Goal: Check status: Check status

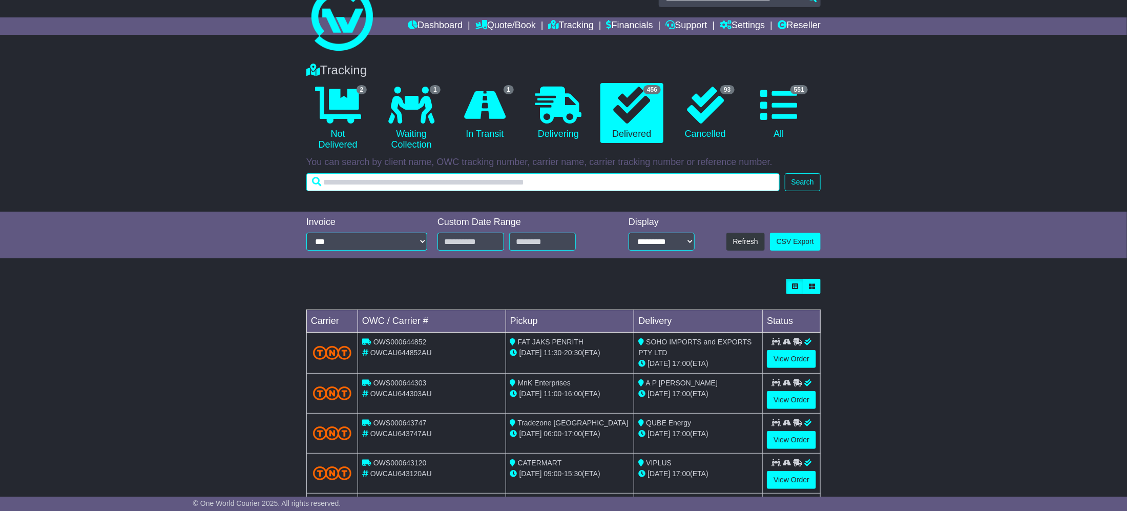
click at [526, 188] on input "text" at bounding box center [542, 182] width 473 height 18
paste input "*******"
type input "*******"
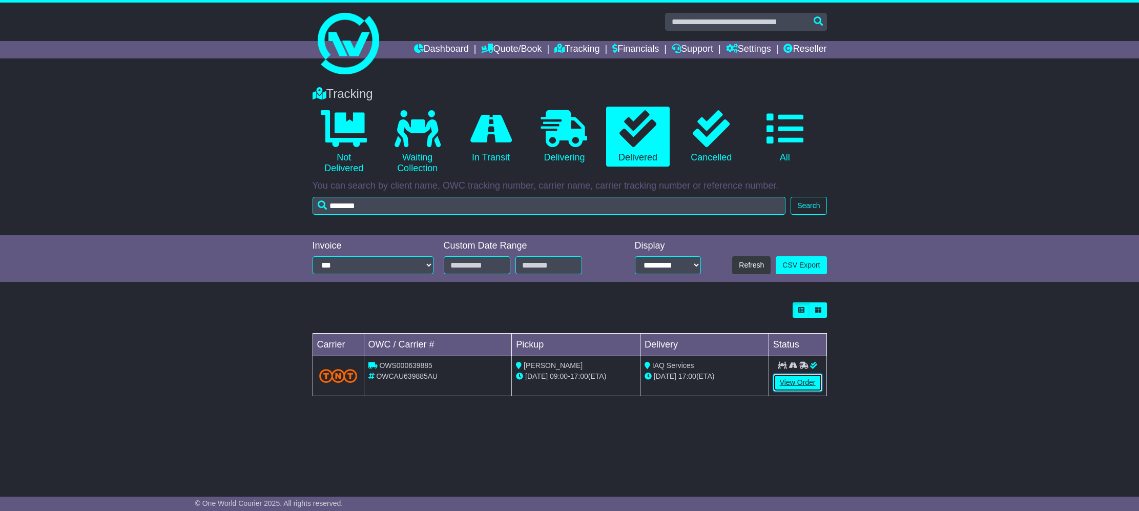
click at [795, 380] on link "View Order" at bounding box center [797, 383] width 49 height 18
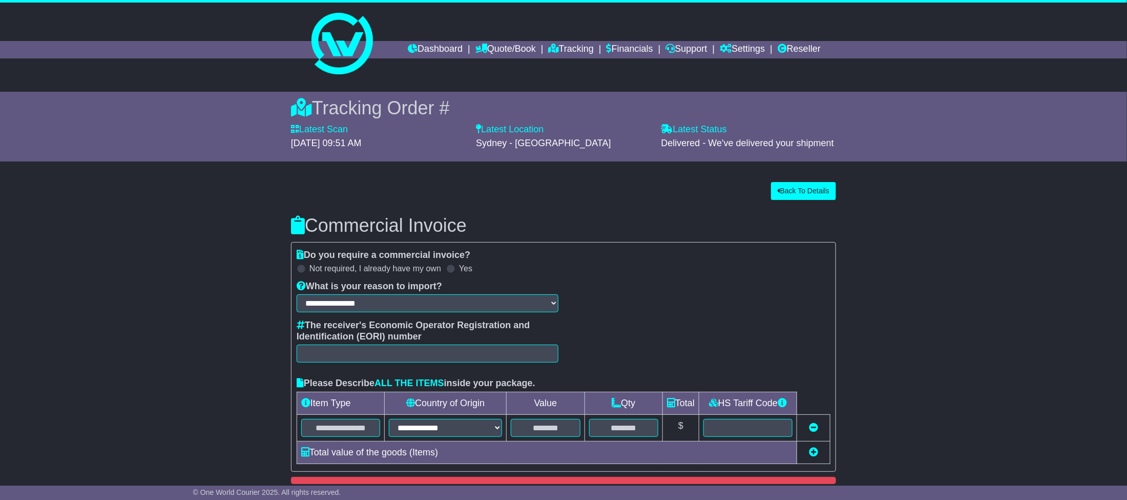
click at [884, 305] on div "**********" at bounding box center [564, 347] width 1138 height 341
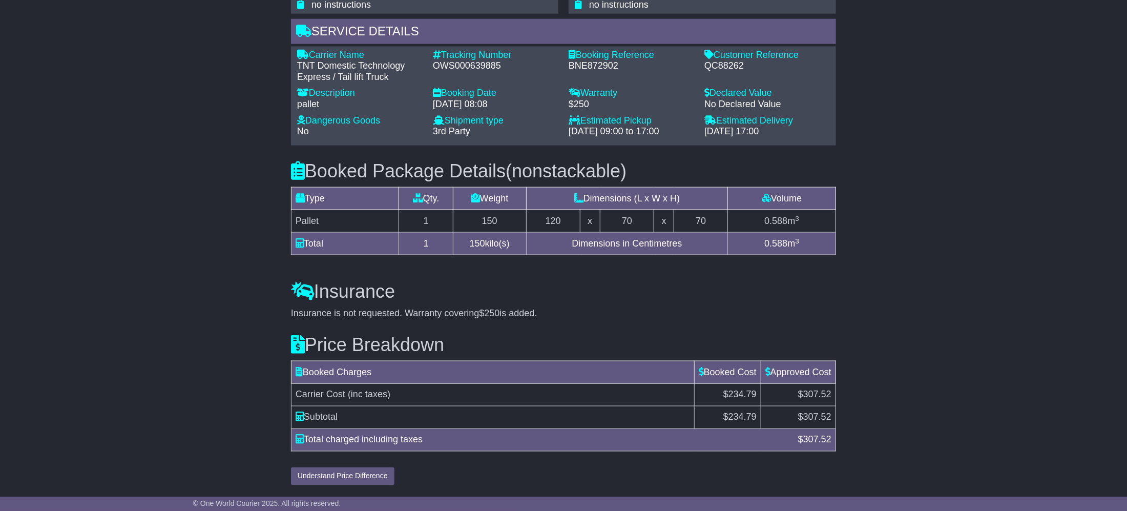
scroll to position [786, 0]
drag, startPoint x: 795, startPoint y: 399, endPoint x: 832, endPoint y: 397, distance: 36.9
click at [832, 397] on td "$307.52" at bounding box center [798, 395] width 75 height 23
copy span "$307.52"
copy span "234.79"
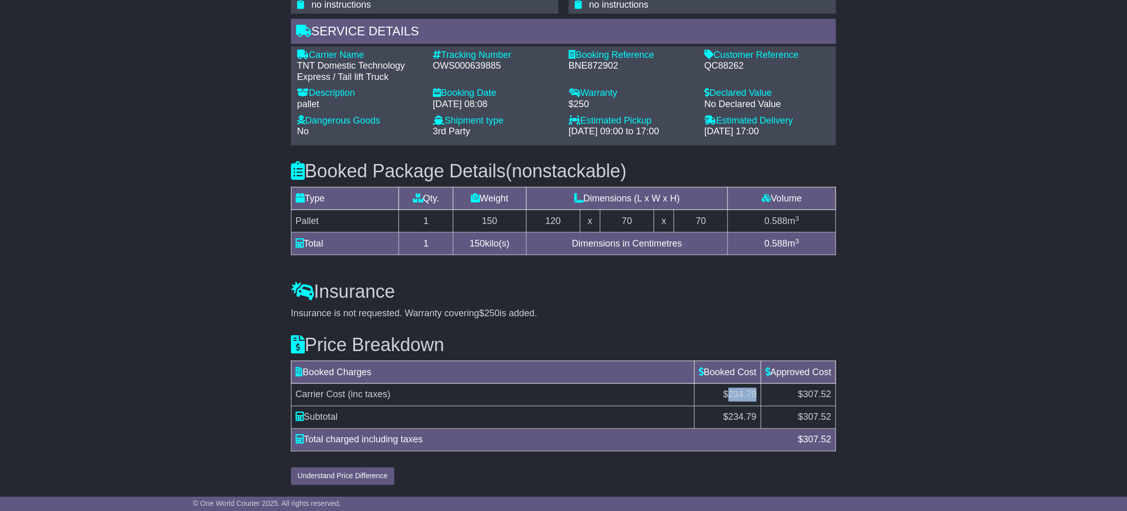
drag, startPoint x: 754, startPoint y: 394, endPoint x: 724, endPoint y: 394, distance: 29.7
click at [724, 394] on span "$234.79" at bounding box center [740, 394] width 33 height 10
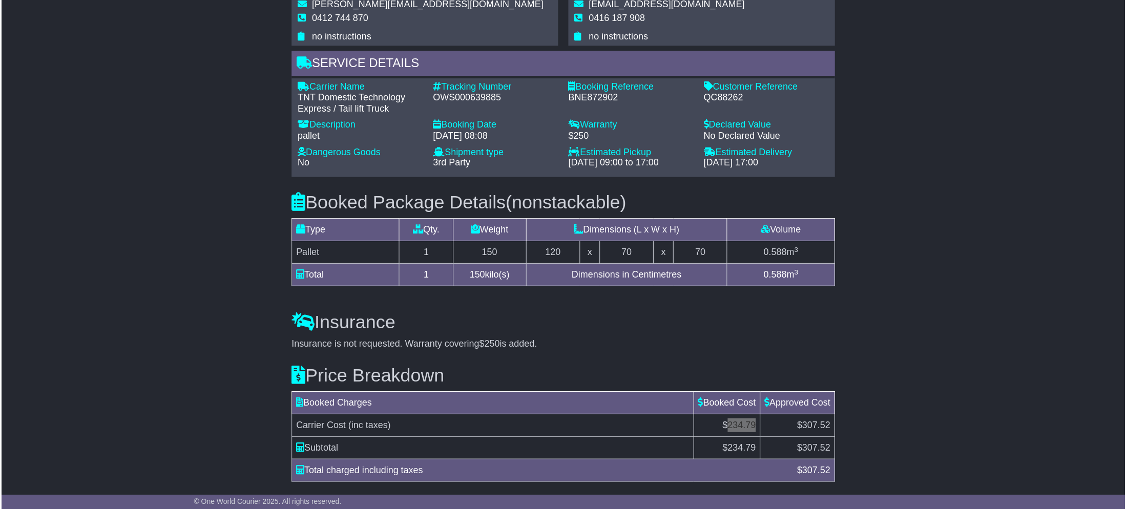
scroll to position [709, 0]
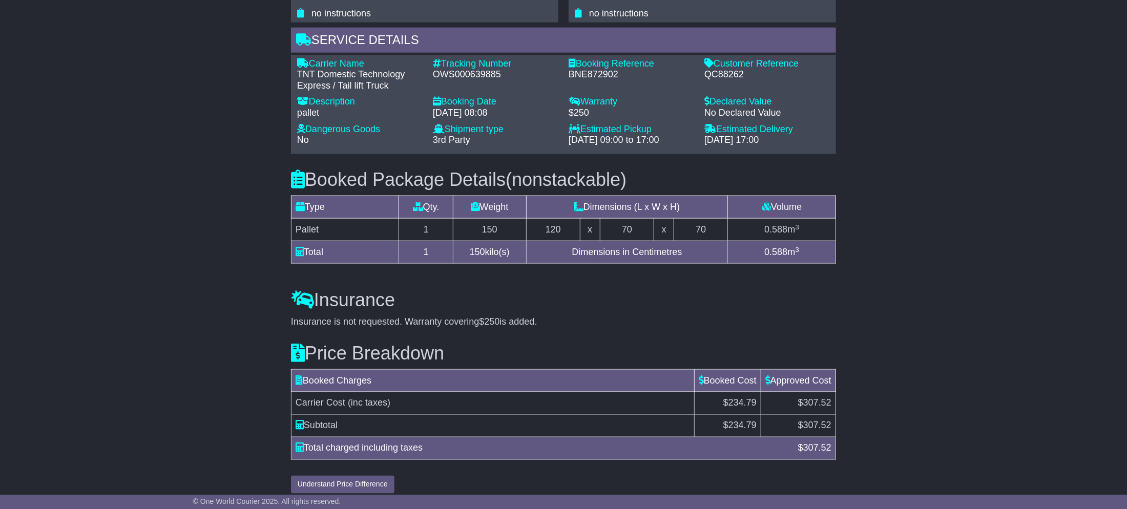
scroll to position [787, 0]
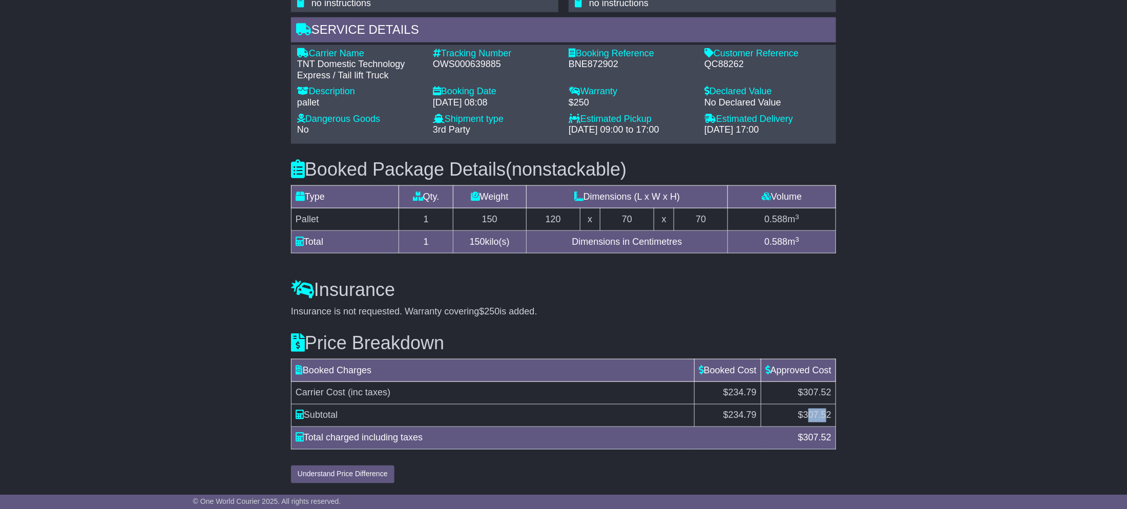
drag, startPoint x: 806, startPoint y: 419, endPoint x: 825, endPoint y: 419, distance: 19.5
click at [825, 419] on span "307.52" at bounding box center [817, 415] width 28 height 10
copy span "307.52"
drag, startPoint x: 803, startPoint y: 416, endPoint x: 833, endPoint y: 416, distance: 30.2
click at [833, 416] on td "$ 307.52" at bounding box center [798, 416] width 75 height 23
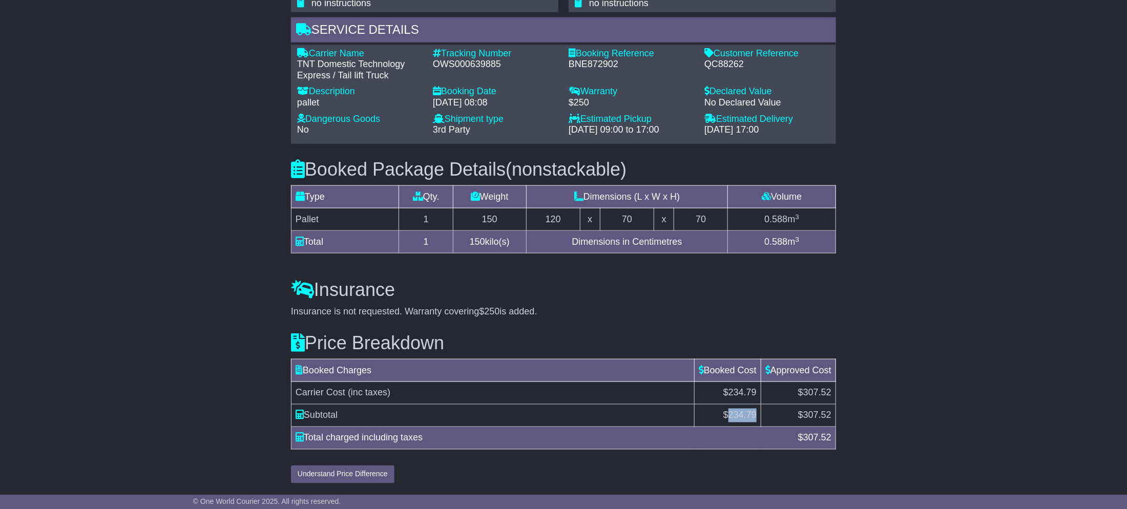
copy span "234.79"
drag, startPoint x: 725, startPoint y: 418, endPoint x: 757, endPoint y: 418, distance: 32.3
click at [757, 418] on td "$ 234.79" at bounding box center [727, 416] width 67 height 23
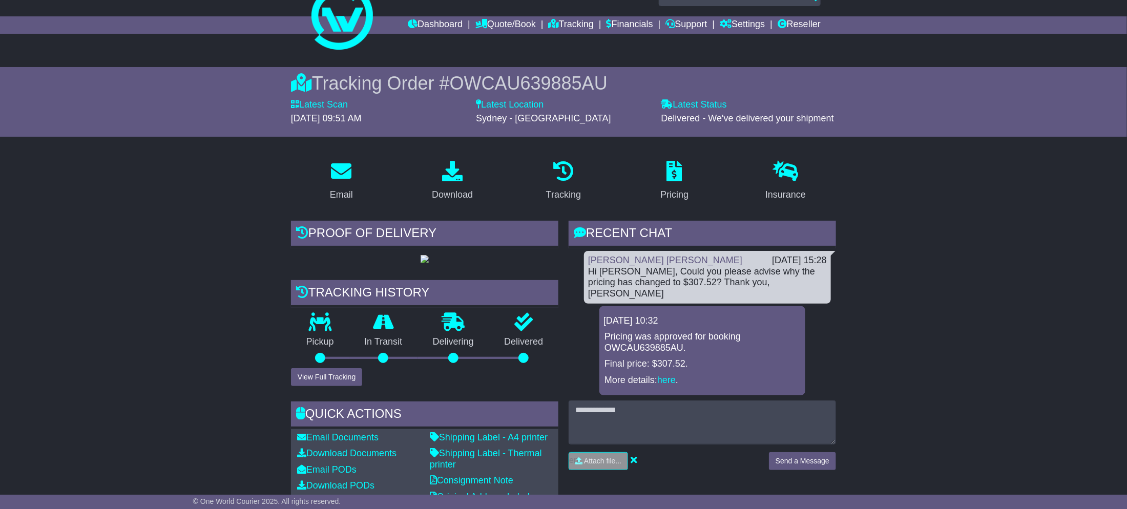
scroll to position [18, 0]
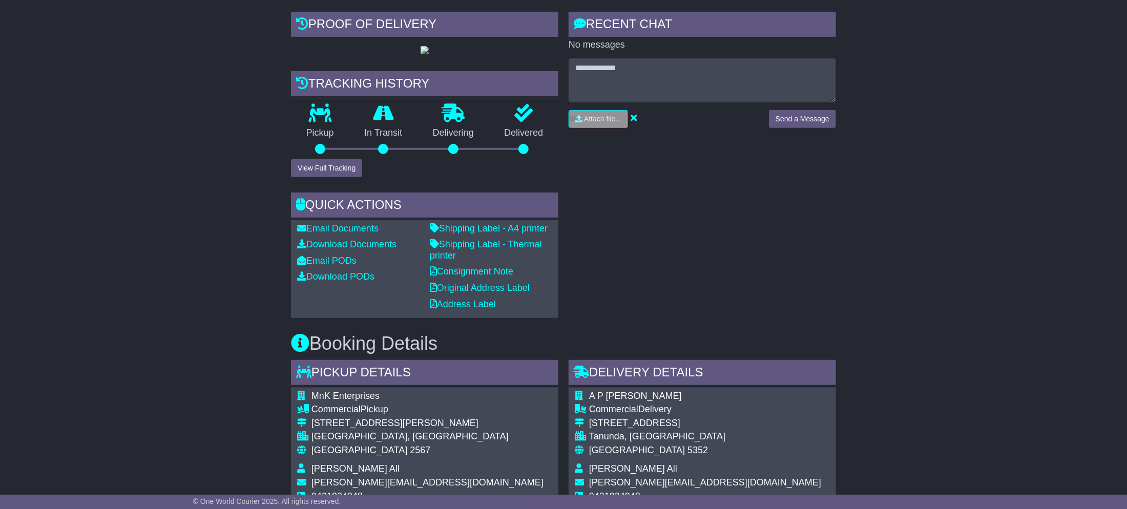
scroll to position [160, 0]
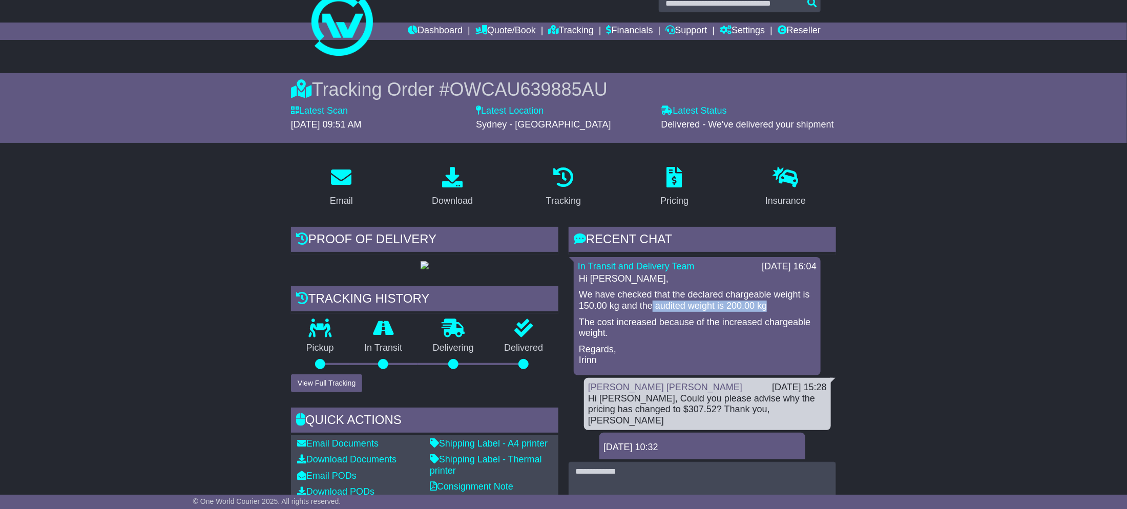
drag, startPoint x: 780, startPoint y: 306, endPoint x: 653, endPoint y: 306, distance: 126.6
click at [653, 306] on p "We have checked that the declared chargeable weight is 150.00 kg and the audite…" at bounding box center [697, 301] width 237 height 22
copy p "audited weight is 200.00 kg"
click at [657, 339] on div "Hi Roby, We have checked that the declared chargeable weight is 150.00 kg and t…" at bounding box center [697, 320] width 239 height 93
drag, startPoint x: 595, startPoint y: 323, endPoint x: 717, endPoint y: 323, distance: 122.0
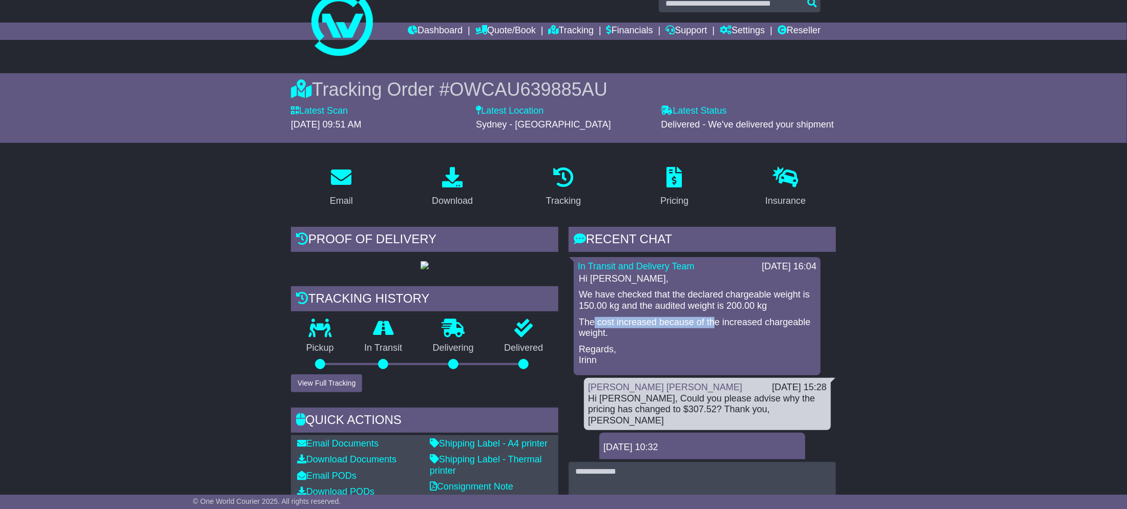
click at [717, 323] on p "The cost increased because of the increased chargeable weight." at bounding box center [697, 328] width 237 height 22
click at [629, 324] on p "The cost increased because of the increased chargeable weight." at bounding box center [697, 328] width 237 height 22
drag, startPoint x: 620, startPoint y: 332, endPoint x: 575, endPoint y: 322, distance: 46.2
click at [575, 322] on div "In Transit and Delivery Team 12 Sep 2025 16:04 Hi Roby, We have checked that th…" at bounding box center [697, 316] width 247 height 118
copy p "The cost increased because of the increased chargeable weight."
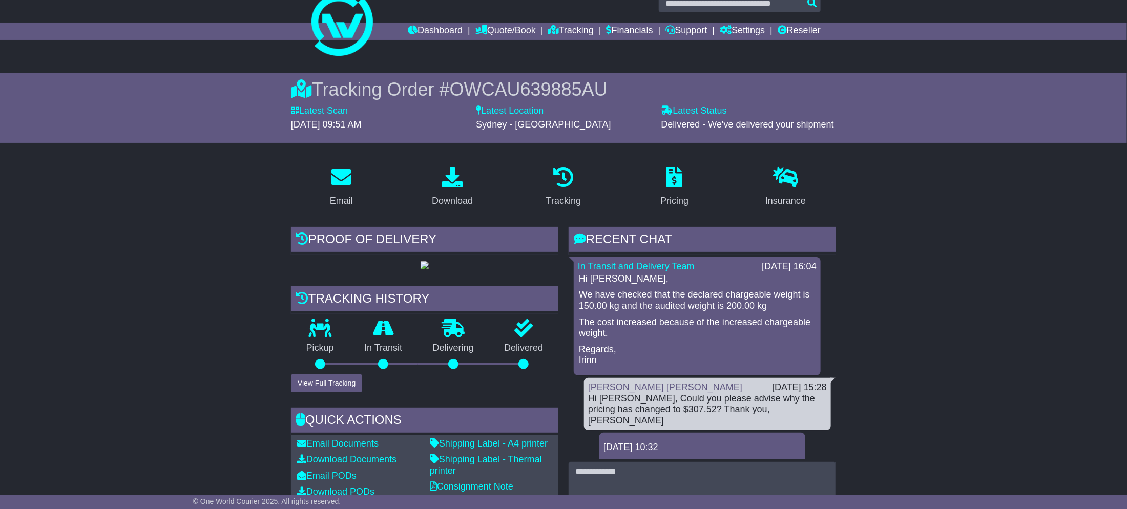
click at [691, 344] on p "Regards, Irinn" at bounding box center [697, 355] width 237 height 22
